Goal: Information Seeking & Learning: Learn about a topic

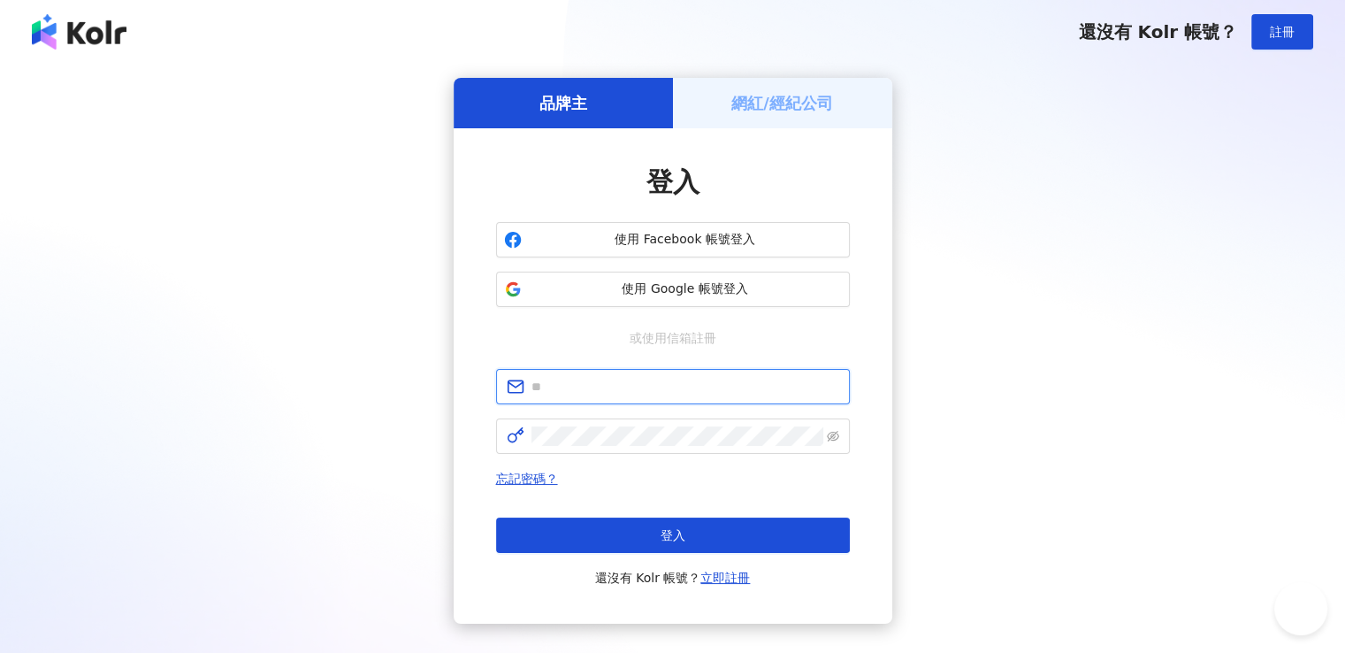
type input "**********"
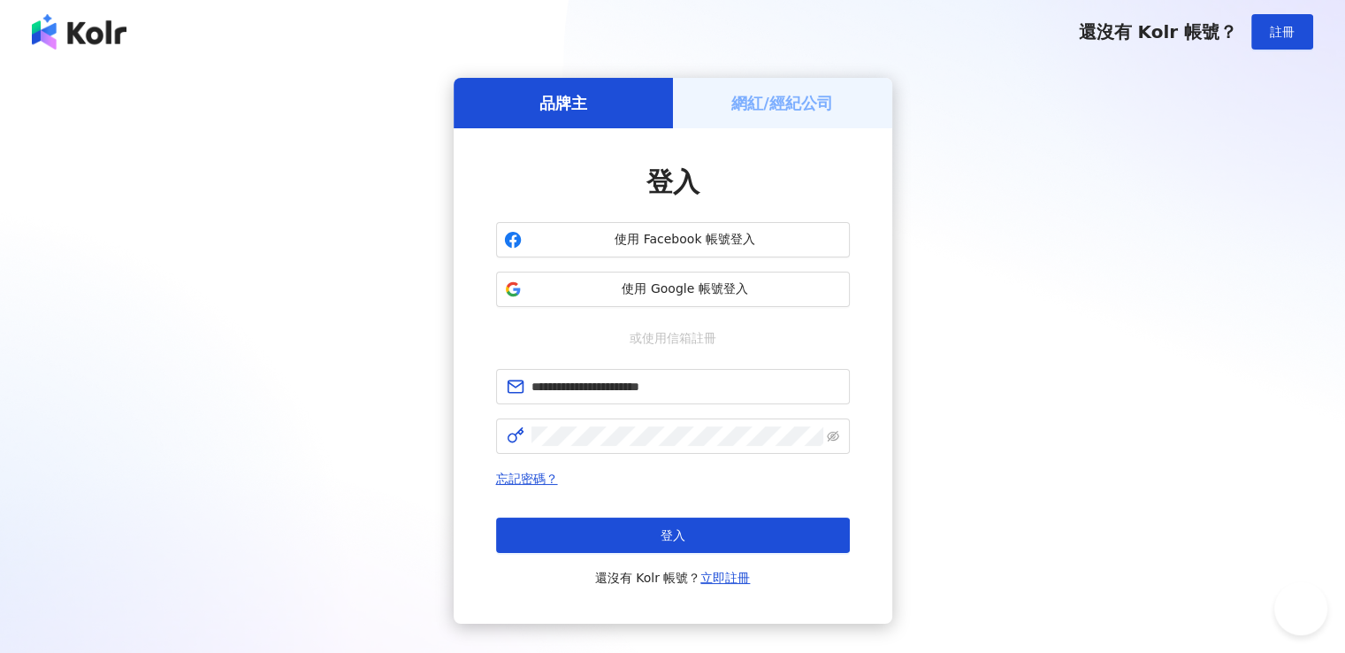
click at [696, 287] on span "使用 Google 帳號登入" at bounding box center [685, 289] width 313 height 18
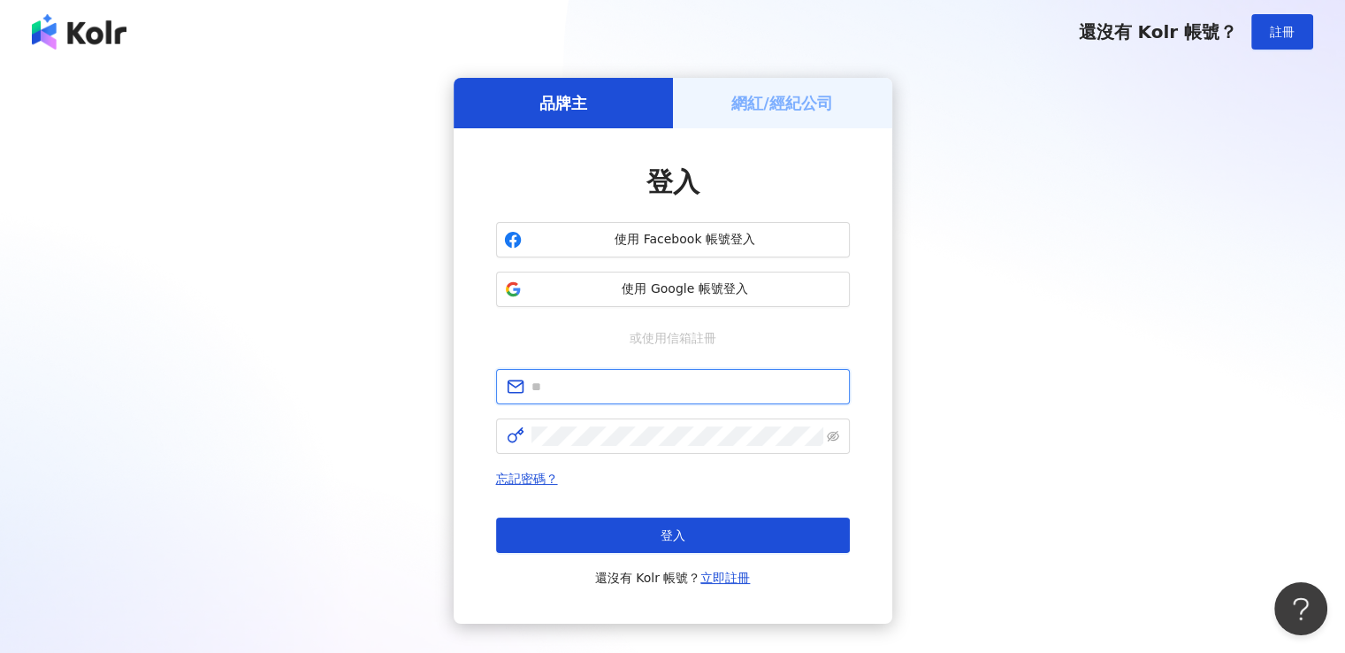
type input "**********"
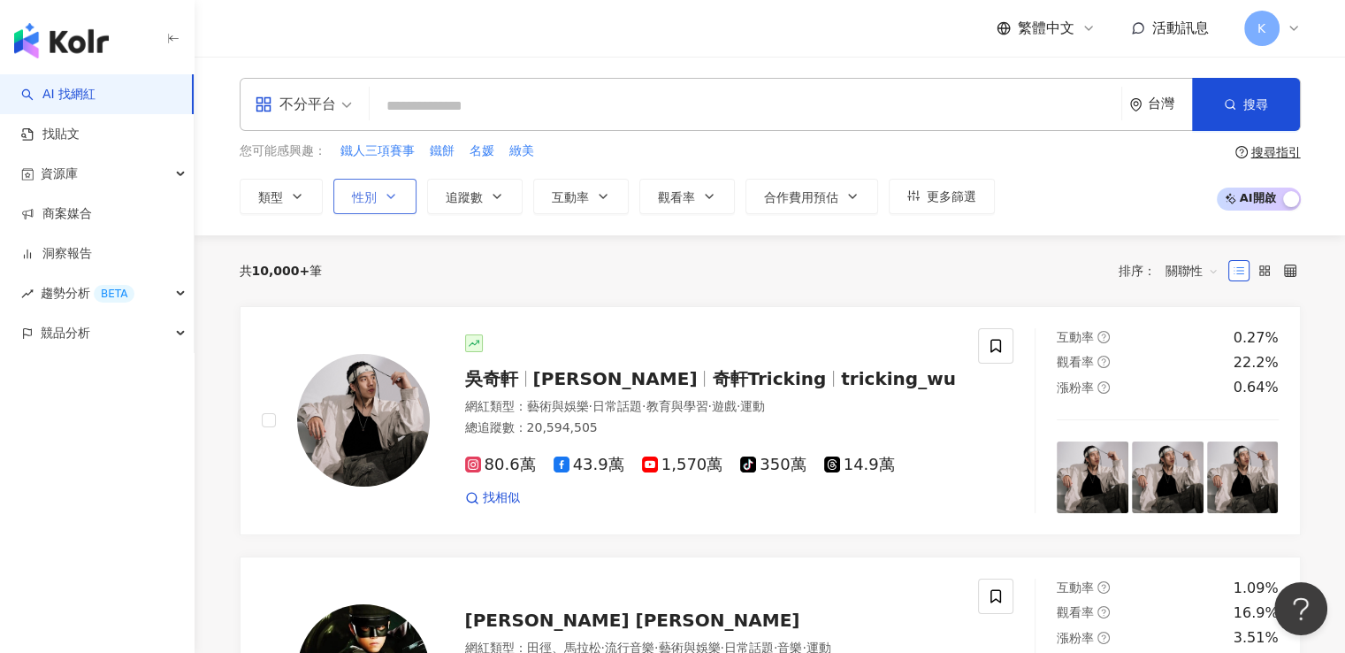
click at [389, 195] on icon "button" at bounding box center [390, 197] width 7 height 4
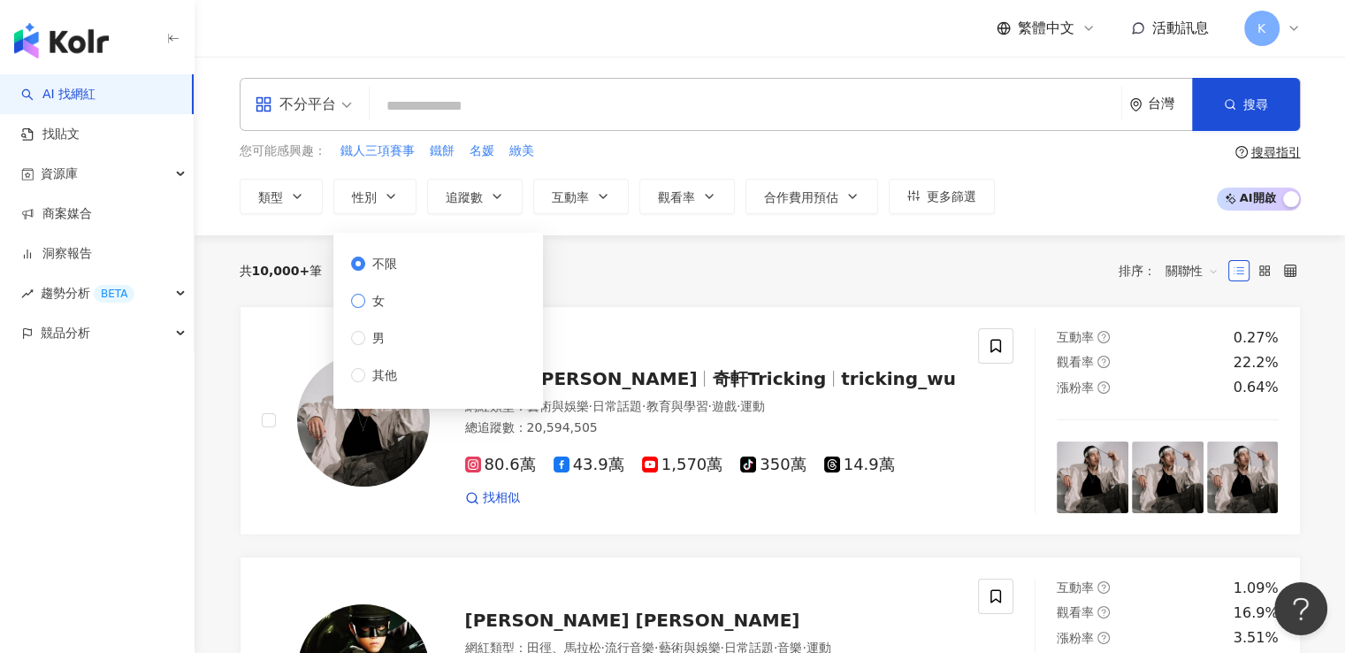
click at [382, 301] on span "女" at bounding box center [378, 300] width 27 height 19
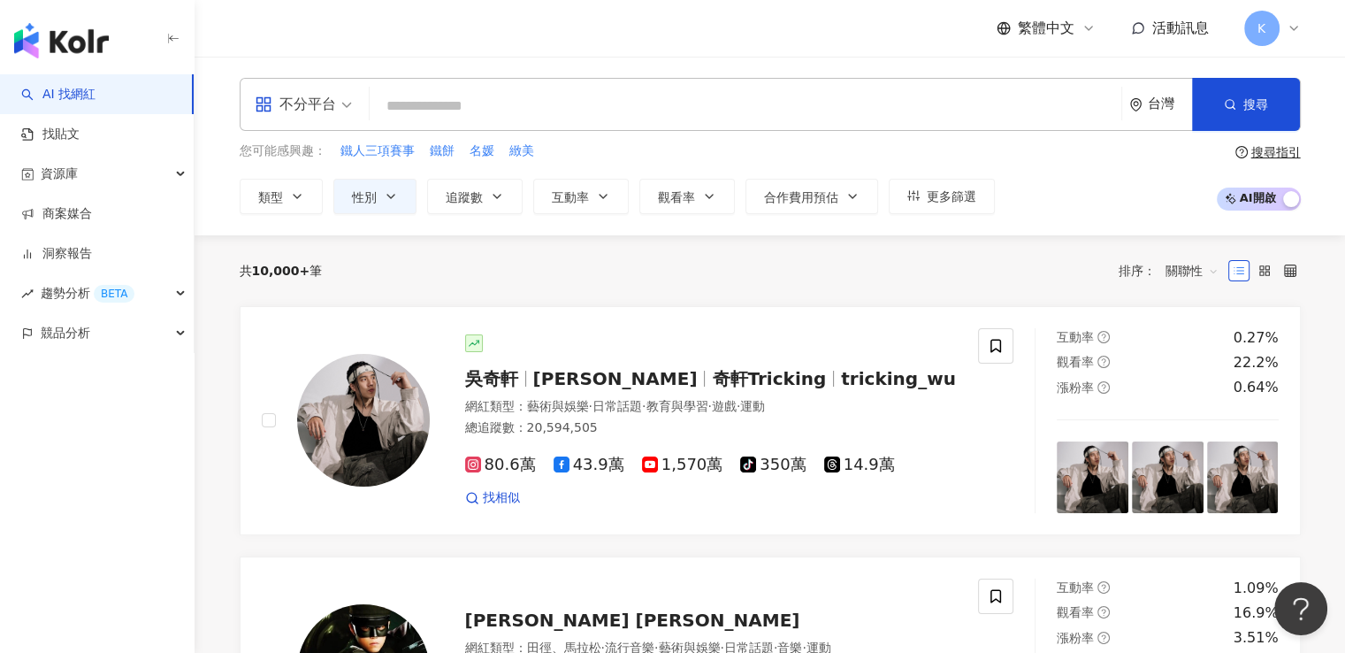
click at [442, 118] on input "search" at bounding box center [746, 106] width 738 height 34
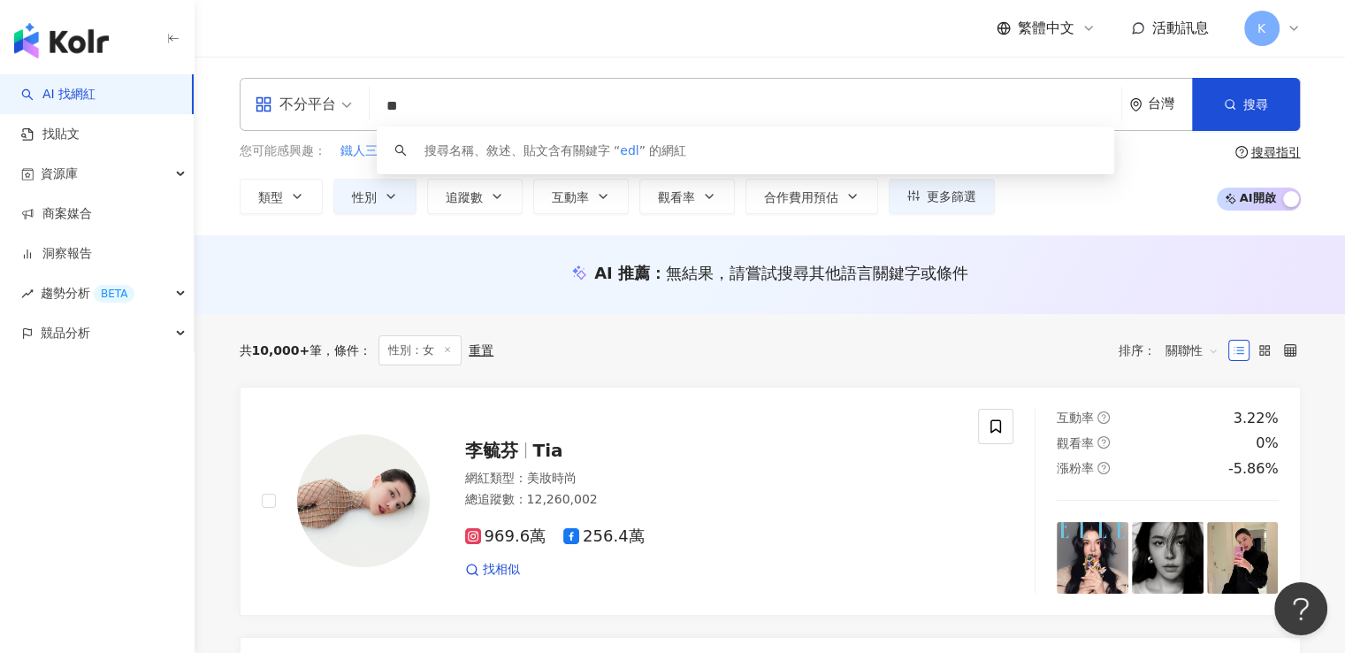
type input "*"
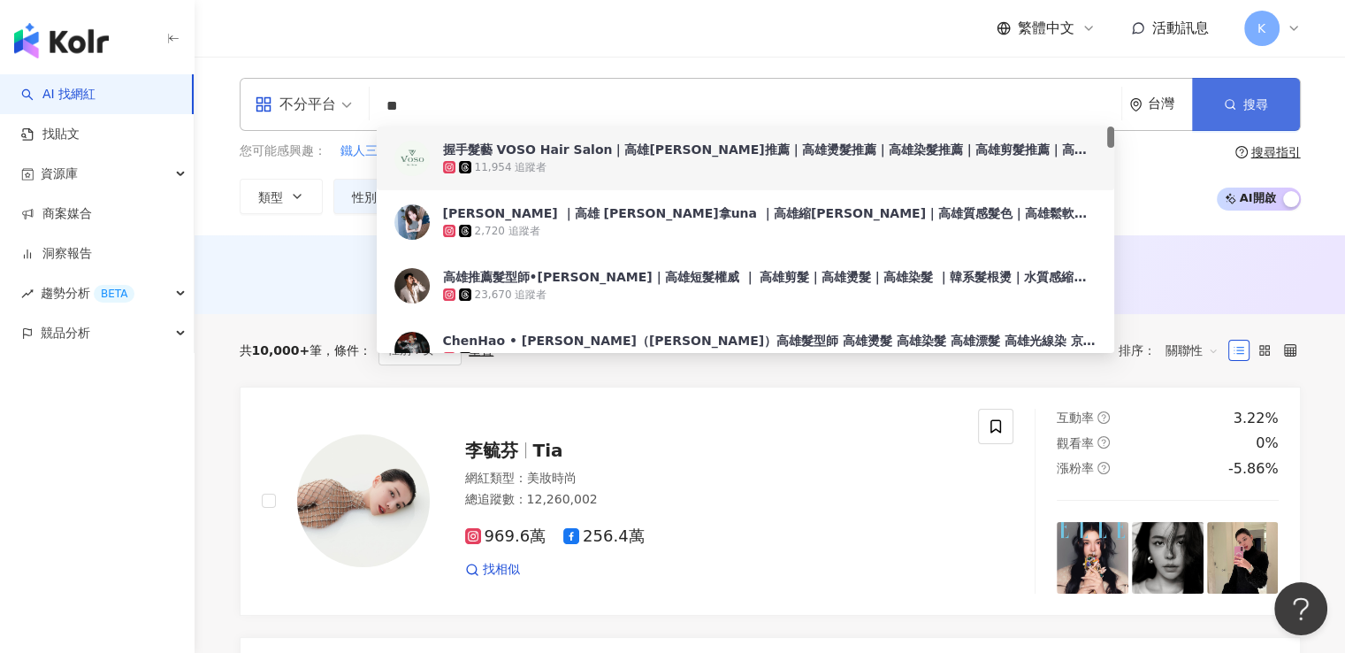
type input "**"
click at [1261, 103] on span "搜尋" at bounding box center [1256, 104] width 25 height 14
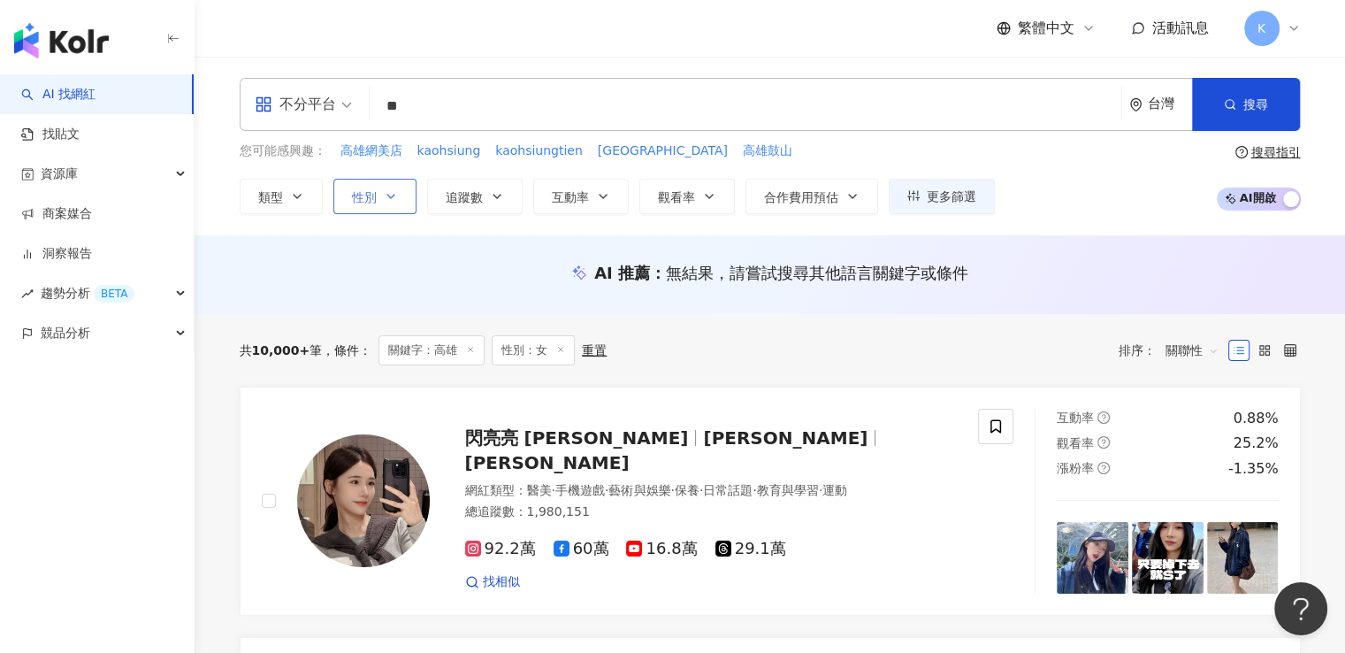
click at [391, 187] on button "性別" at bounding box center [374, 196] width 83 height 35
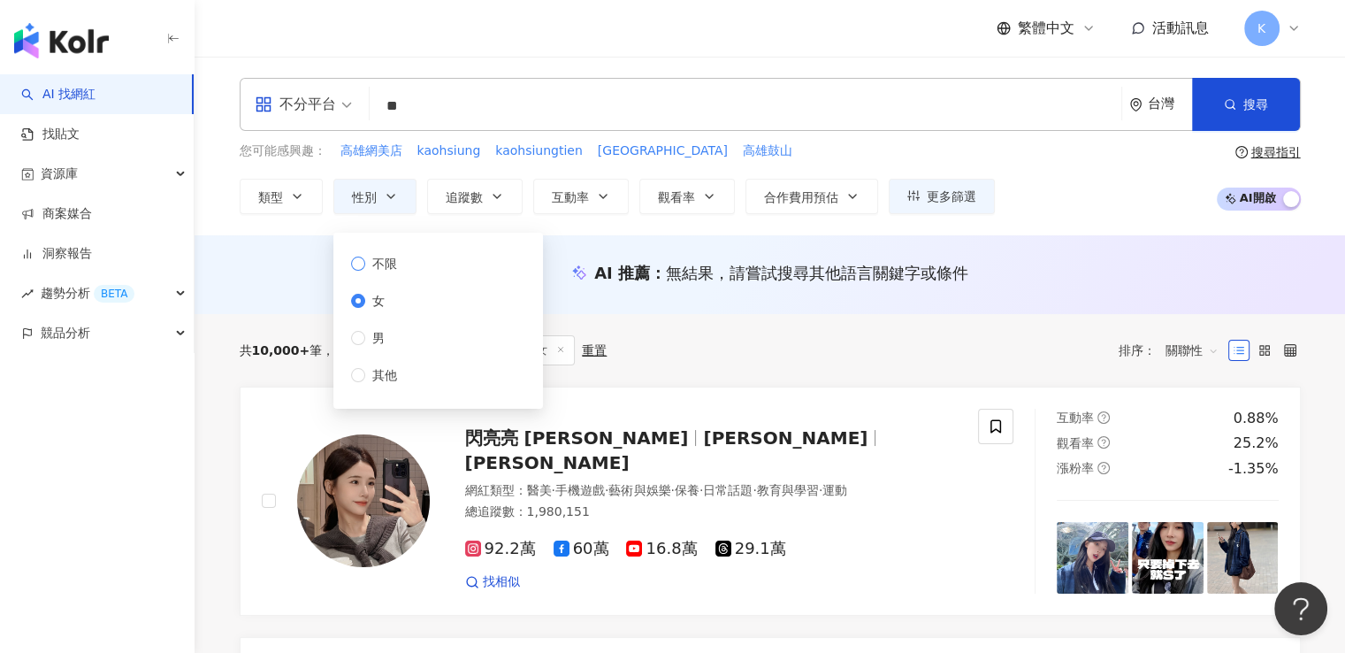
click at [397, 257] on span "不限" at bounding box center [384, 263] width 39 height 19
click at [310, 203] on button "類型" at bounding box center [281, 196] width 83 height 35
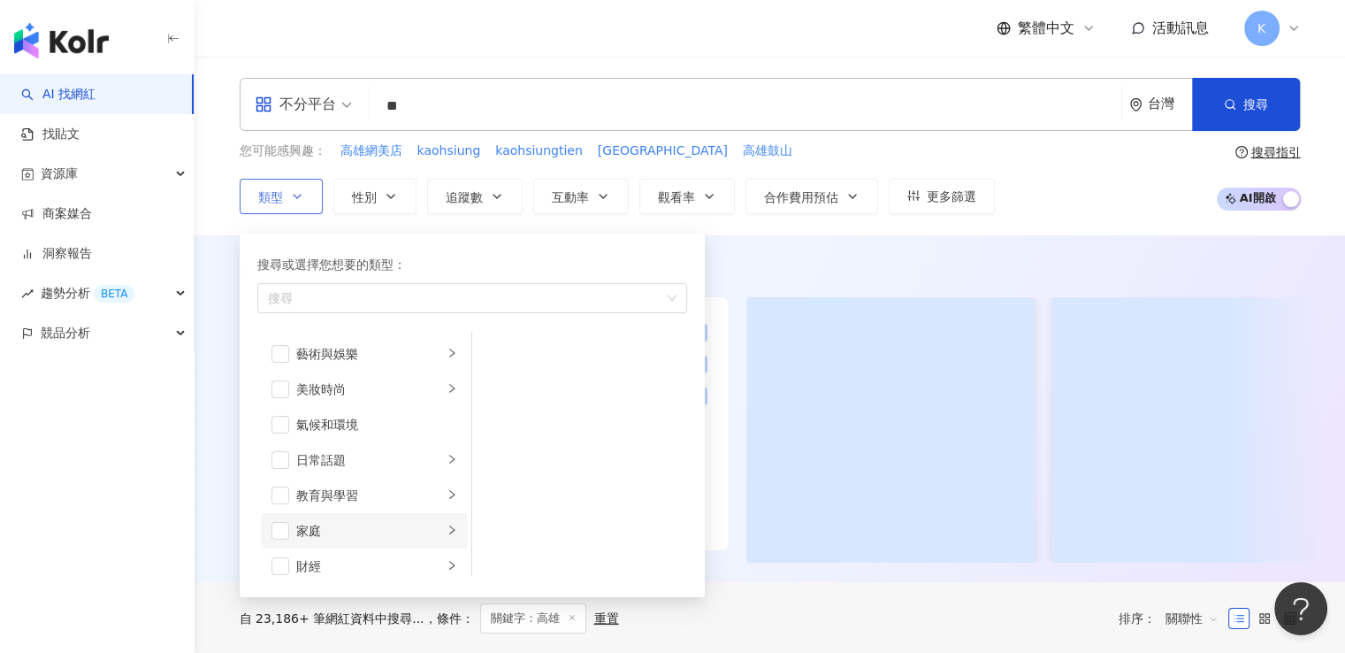
click at [294, 526] on li "家庭" at bounding box center [364, 530] width 207 height 35
click at [285, 527] on span "button" at bounding box center [281, 531] width 18 height 18
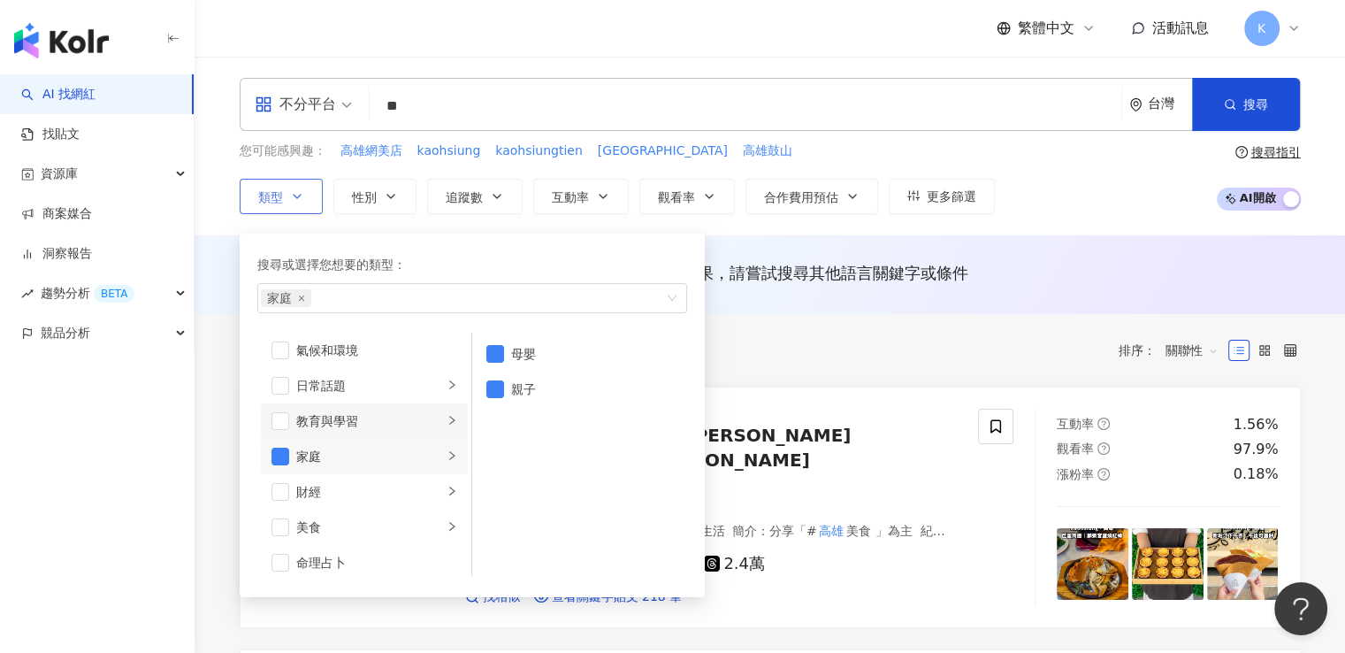
scroll to position [177, 0]
click at [357, 425] on div "美食" at bounding box center [369, 424] width 147 height 19
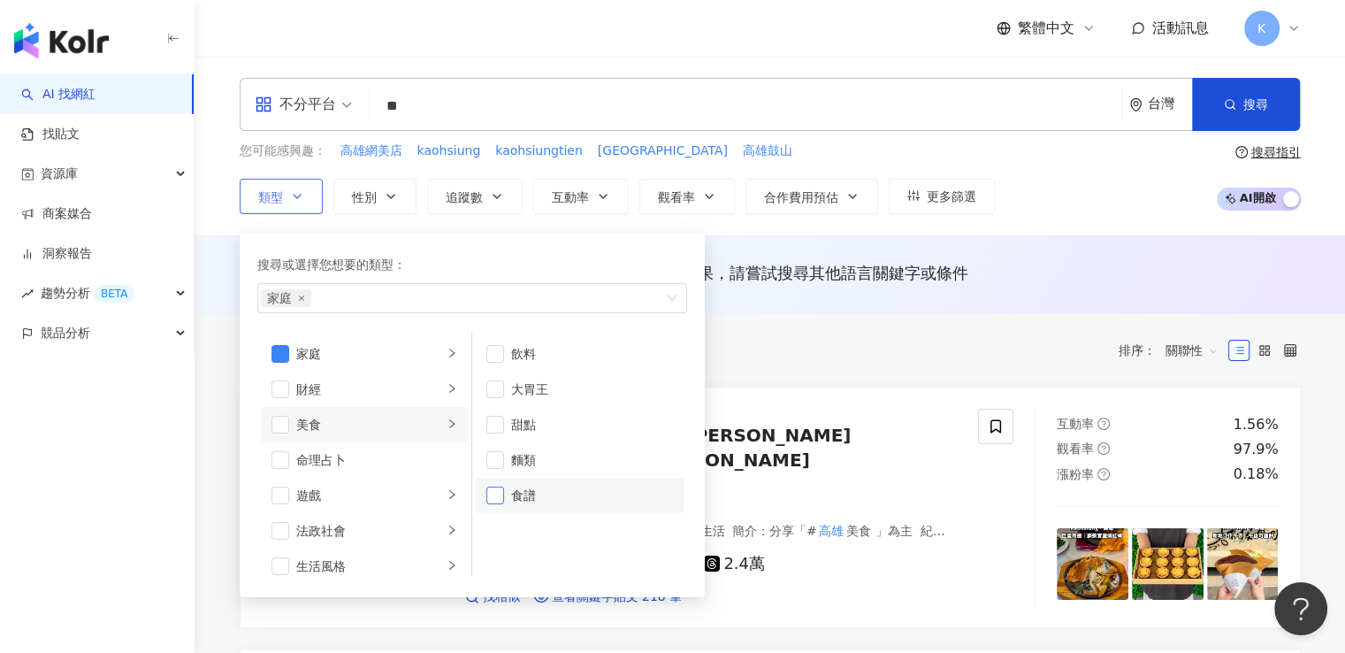
click at [498, 487] on span "button" at bounding box center [495, 495] width 18 height 18
click at [793, 333] on div "共 10,000+ 筆 條件 ： 關鍵字：高雄 重置 排序： 關聯性" at bounding box center [770, 350] width 1061 height 73
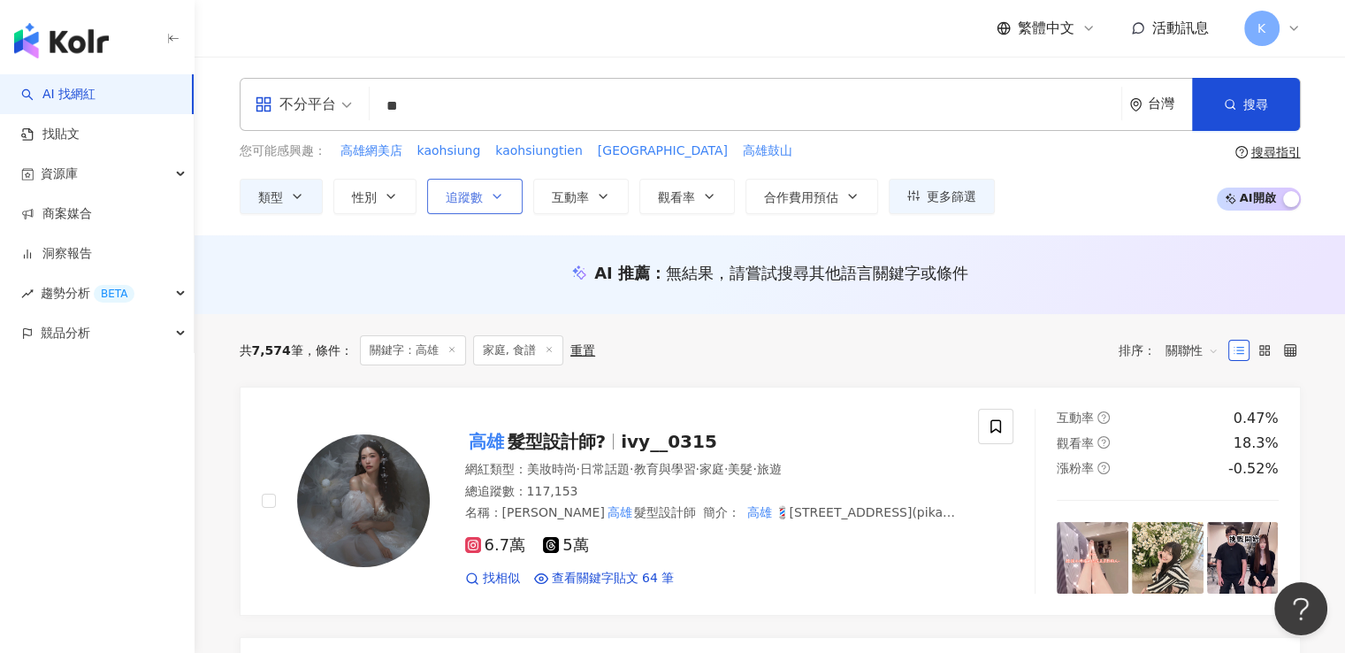
click at [440, 192] on button "追蹤數" at bounding box center [475, 196] width 96 height 35
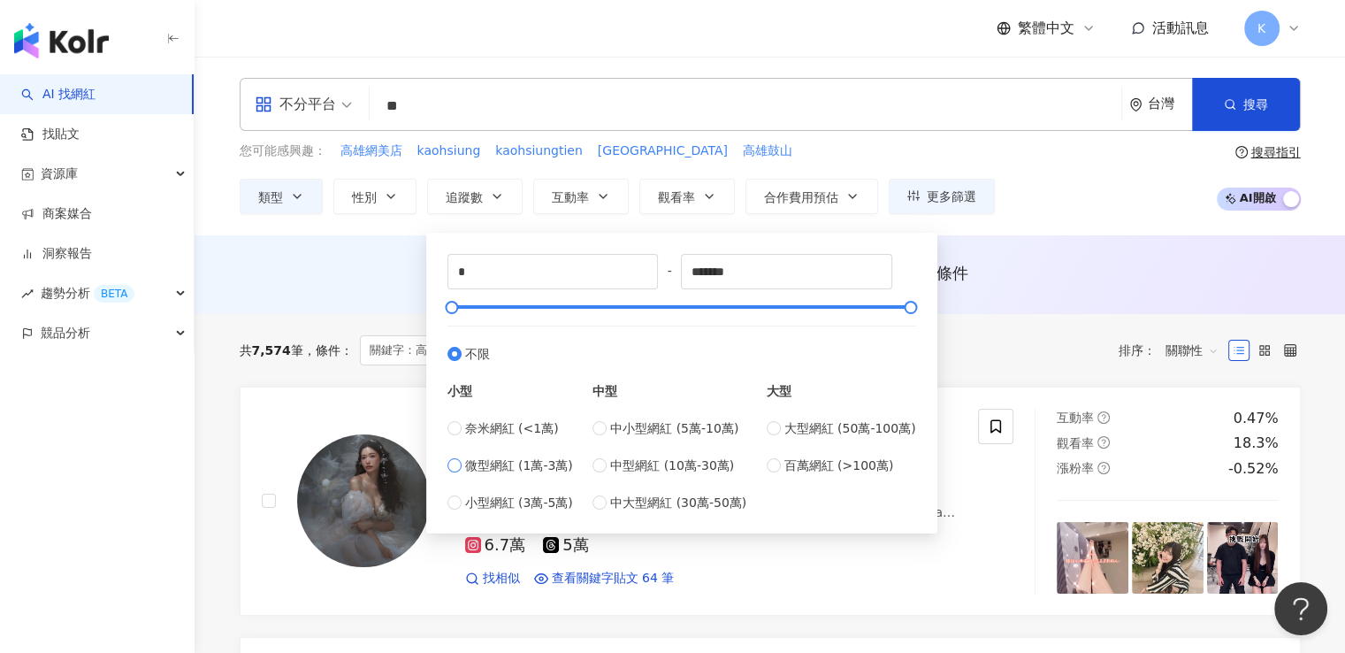
click at [508, 457] on span "微型網紅 (1萬-3萬)" at bounding box center [519, 465] width 108 height 19
type input "*****"
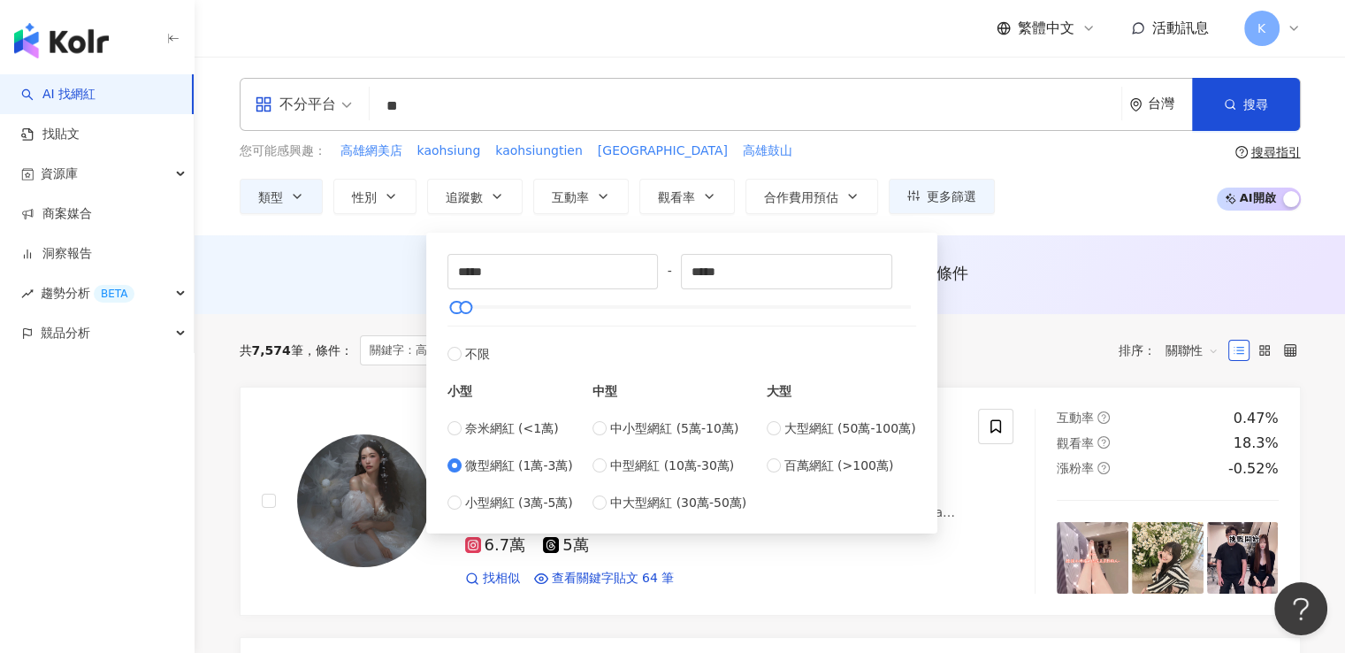
click at [332, 302] on div "AI 推薦 ： 無結果，請嘗試搜尋其他語言關鍵字或條件" at bounding box center [770, 274] width 1151 height 79
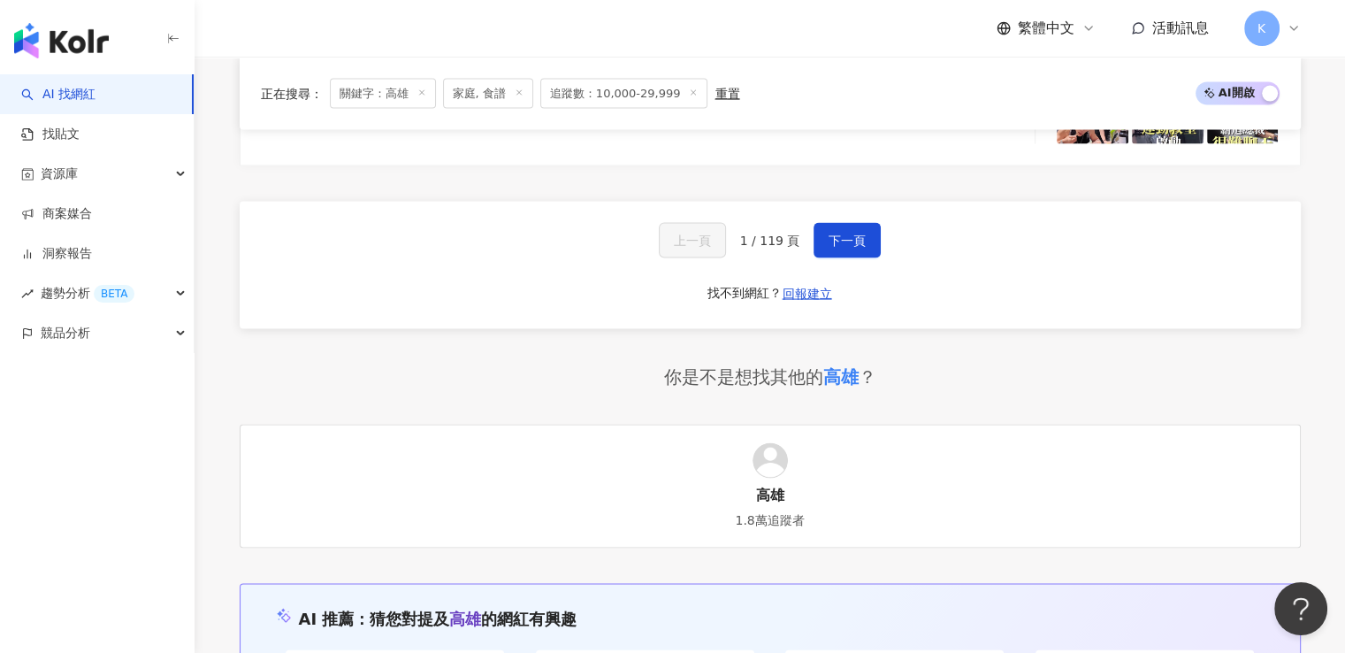
scroll to position [3602, 0]
click at [814, 226] on button "下一頁" at bounding box center [847, 238] width 67 height 35
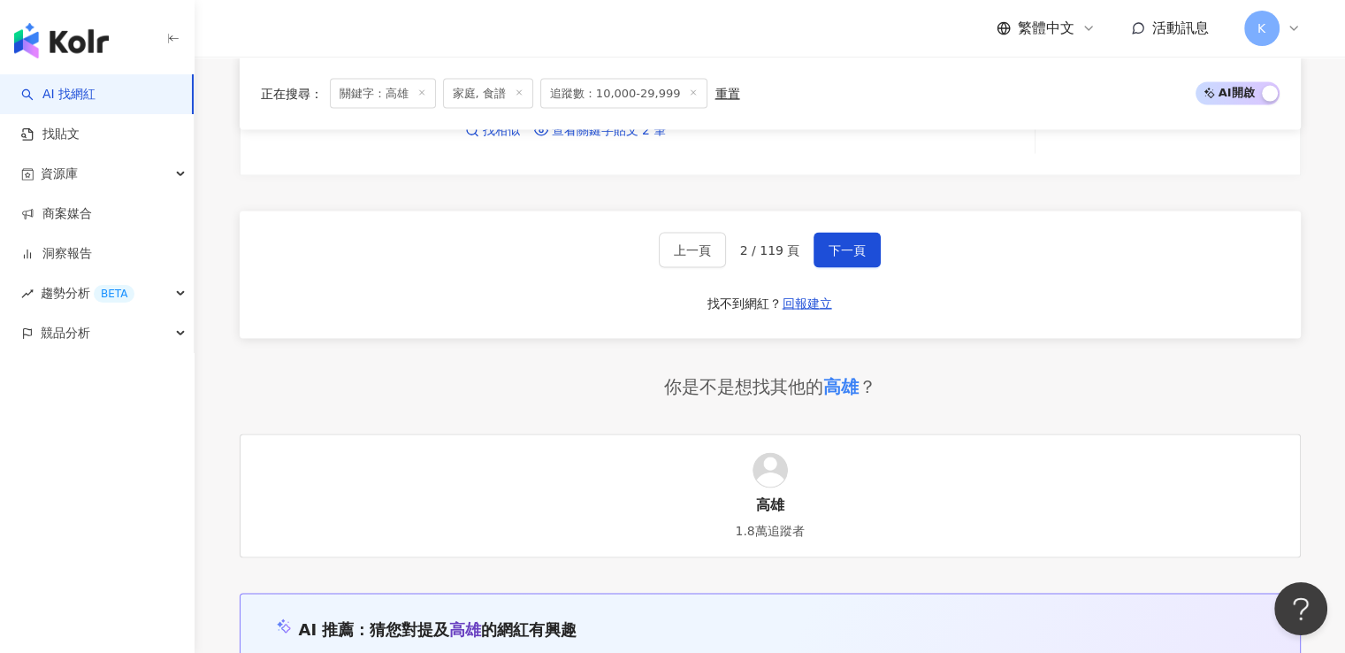
scroll to position [4280, 0]
